Goal: Task Accomplishment & Management: Use online tool/utility

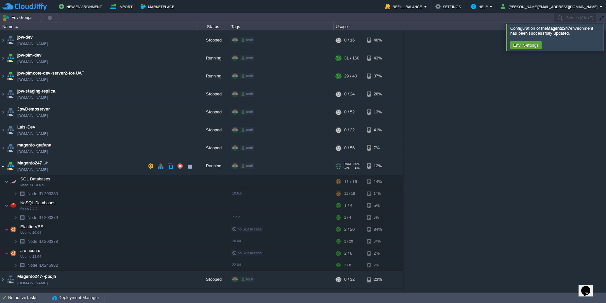
click at [4, 167] on img at bounding box center [2, 166] width 5 height 18
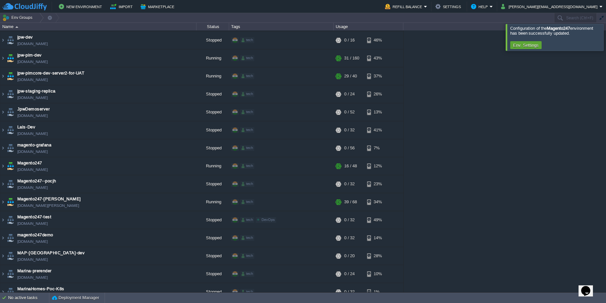
click at [605, 38] on div at bounding box center [613, 37] width 0 height 26
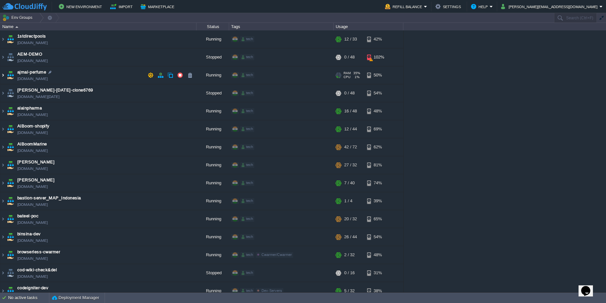
click at [5, 75] on img at bounding box center [2, 75] width 5 height 18
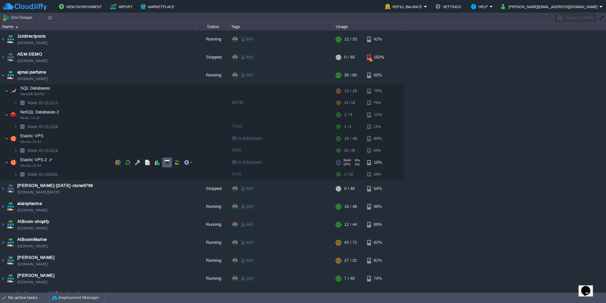
click at [165, 161] on button "button" at bounding box center [167, 162] width 6 height 6
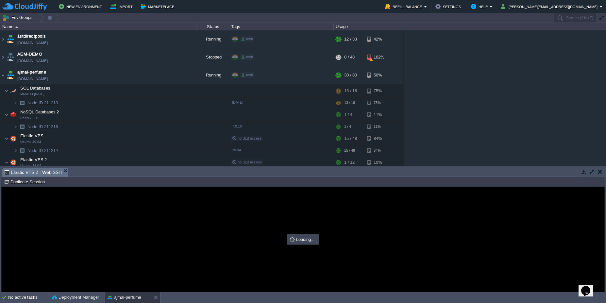
click at [591, 170] on button "button" at bounding box center [592, 172] width 6 height 6
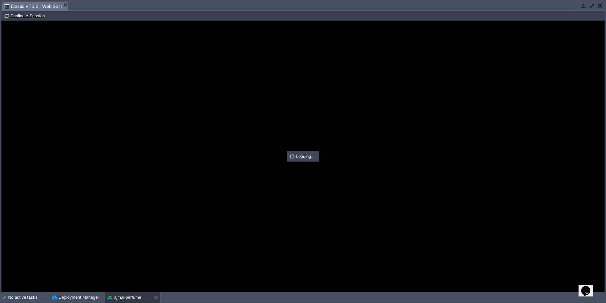
type input "#000000"
click at [97, 107] on div at bounding box center [303, 156] width 602 height 271
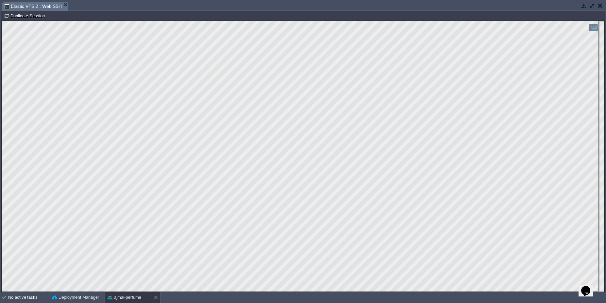
click at [582, 6] on button "button" at bounding box center [583, 6] width 6 height 6
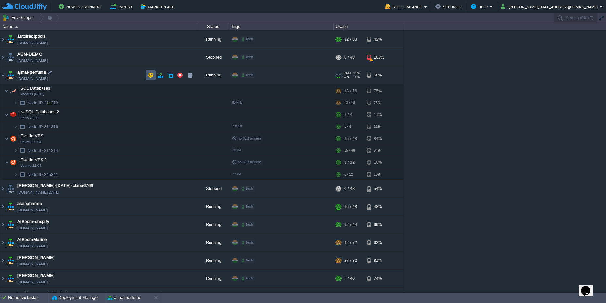
click at [150, 77] on button "button" at bounding box center [151, 75] width 6 height 6
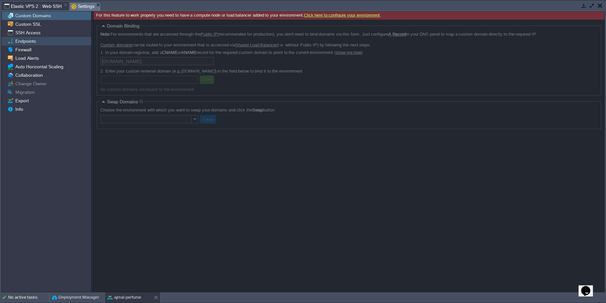
click at [35, 42] on span "Endpoints" at bounding box center [25, 41] width 23 height 6
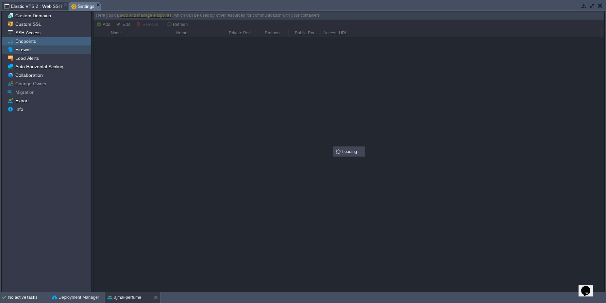
click at [40, 48] on div "Firewall" at bounding box center [46, 49] width 89 height 8
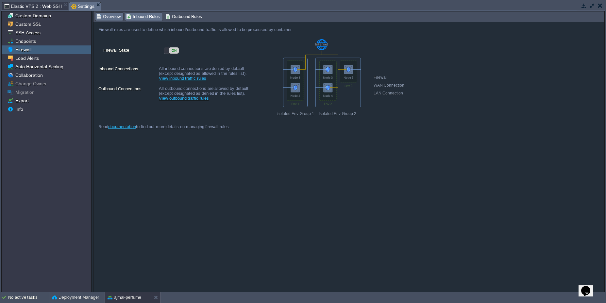
click at [151, 16] on span "Inbound Rules" at bounding box center [143, 16] width 34 height 7
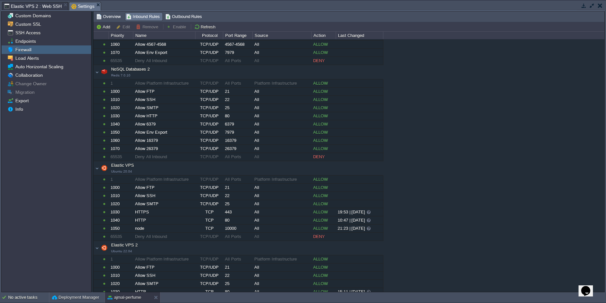
scroll to position [91, 0]
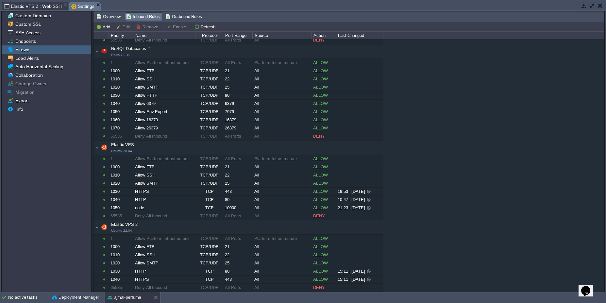
drag, startPoint x: 584, startPoint y: 6, endPoint x: 582, endPoint y: 19, distance: 13.2
click at [584, 6] on button "button" at bounding box center [583, 6] width 6 height 6
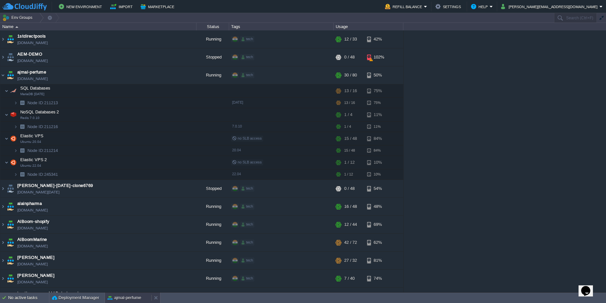
click at [131, 298] on button "ajmal-perfume" at bounding box center [124, 297] width 34 height 7
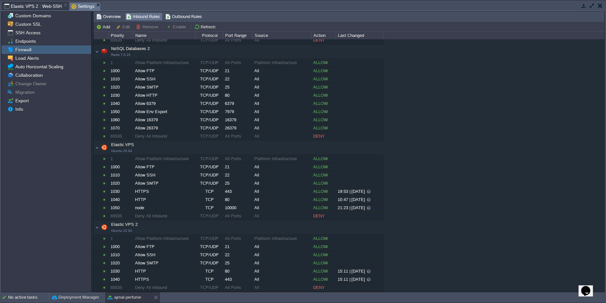
click at [51, 5] on span "Elastic VPS 2 : Web SSH" at bounding box center [32, 6] width 57 height 8
click at [82, 7] on span "Settings" at bounding box center [82, 6] width 23 height 8
click at [109, 24] on button "Add" at bounding box center [104, 27] width 16 height 6
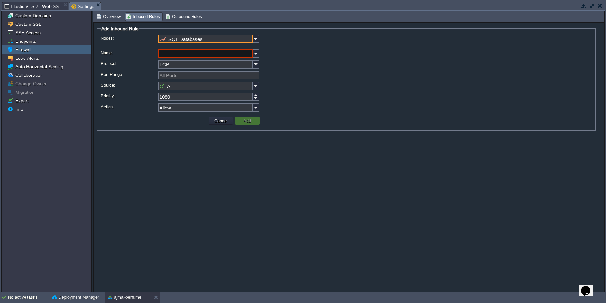
click at [207, 39] on input "SQL Databases" at bounding box center [205, 39] width 95 height 8
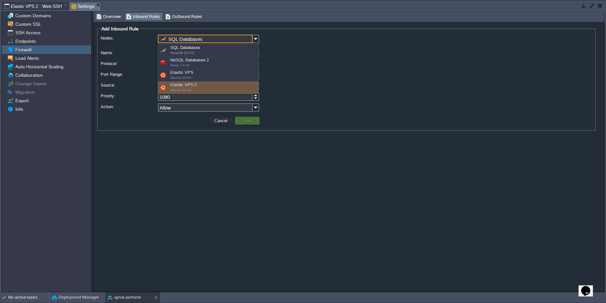
click at [197, 89] on div "Elastic VPS 2 Ubuntu 22.04" at bounding box center [208, 87] width 101 height 12
type input "Elastic VPS 2"
type input "1050"
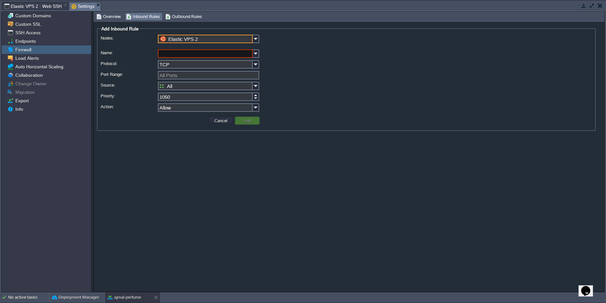
click at [205, 52] on input "Name:" at bounding box center [205, 53] width 95 height 8
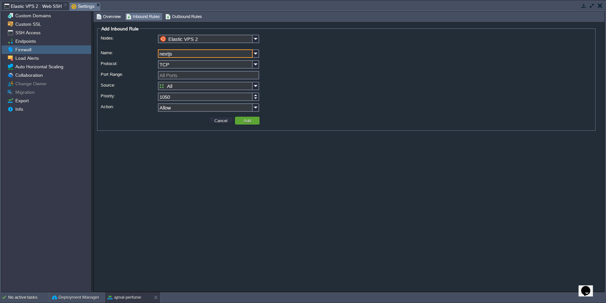
type input "nextjs"
click at [188, 75] on input "Port Range:" at bounding box center [208, 75] width 101 height 8
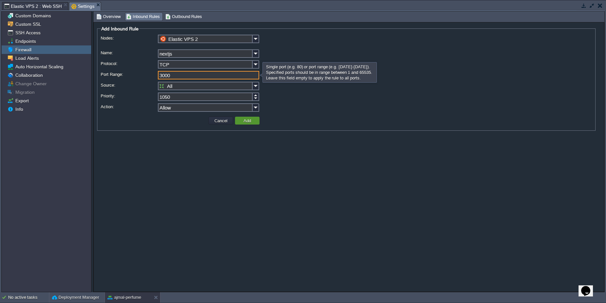
type input "3000"
click at [255, 124] on td "Add" at bounding box center [247, 121] width 24 height 8
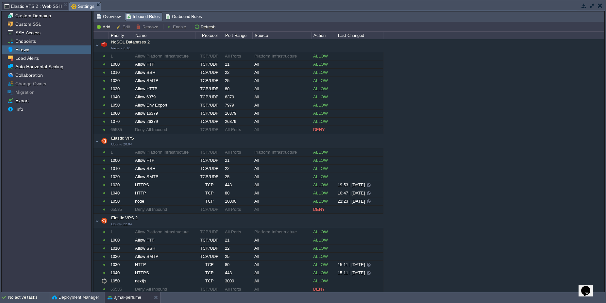
scroll to position [99, 0]
